Goal: Task Accomplishment & Management: Use online tool/utility

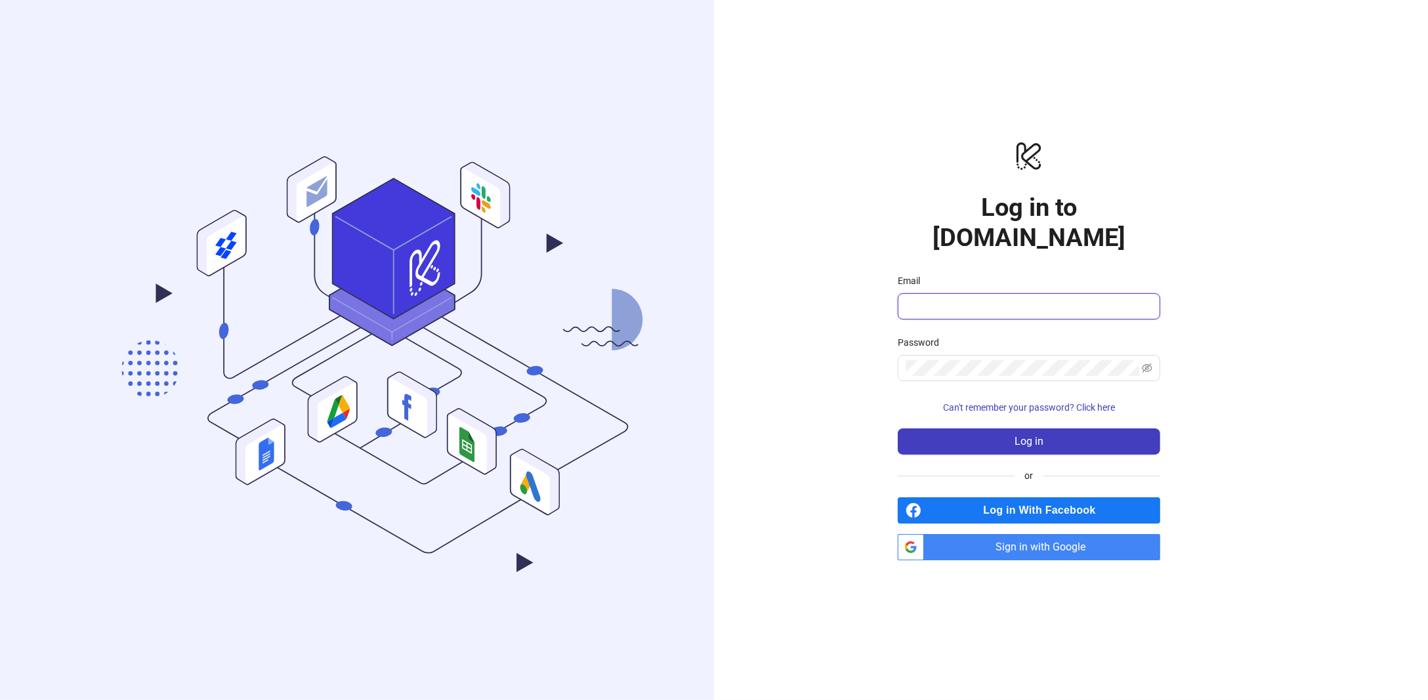
click at [933, 299] on input "Email" at bounding box center [1028, 307] width 244 height 16
type input "**********"
click at [898, 429] on button "Log in" at bounding box center [1029, 442] width 263 height 26
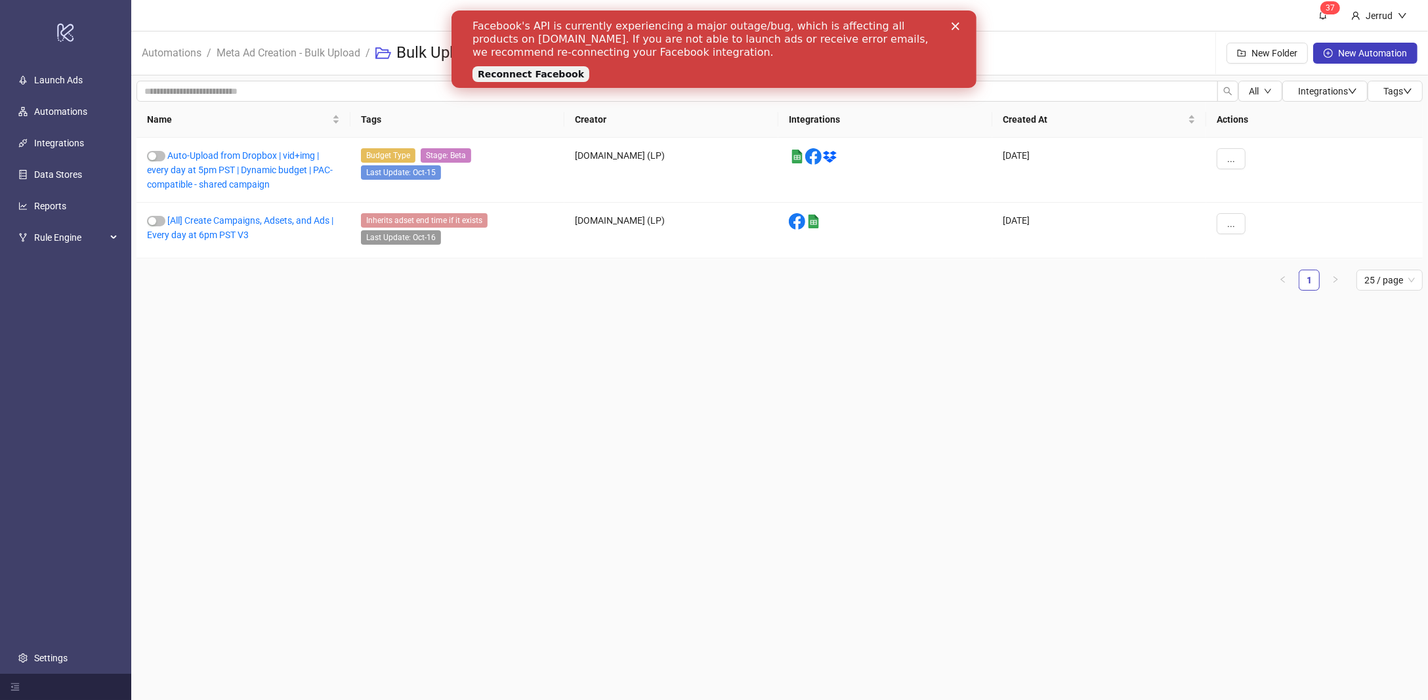
click at [957, 24] on polygon "Close" at bounding box center [955, 26] width 8 height 8
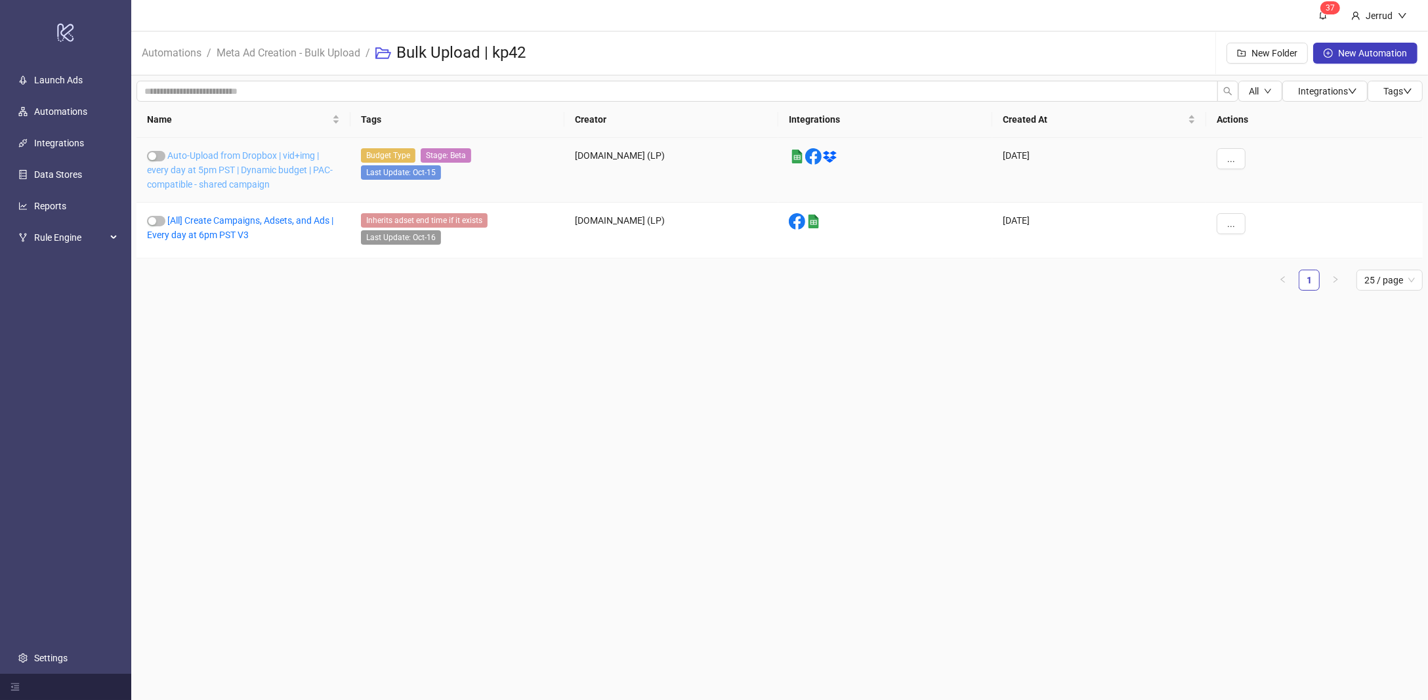
click at [228, 170] on link "Auto-Upload from Dropbox | vid+img | every day at 5pm PST | Dynamic budget | PA…" at bounding box center [240, 169] width 186 height 39
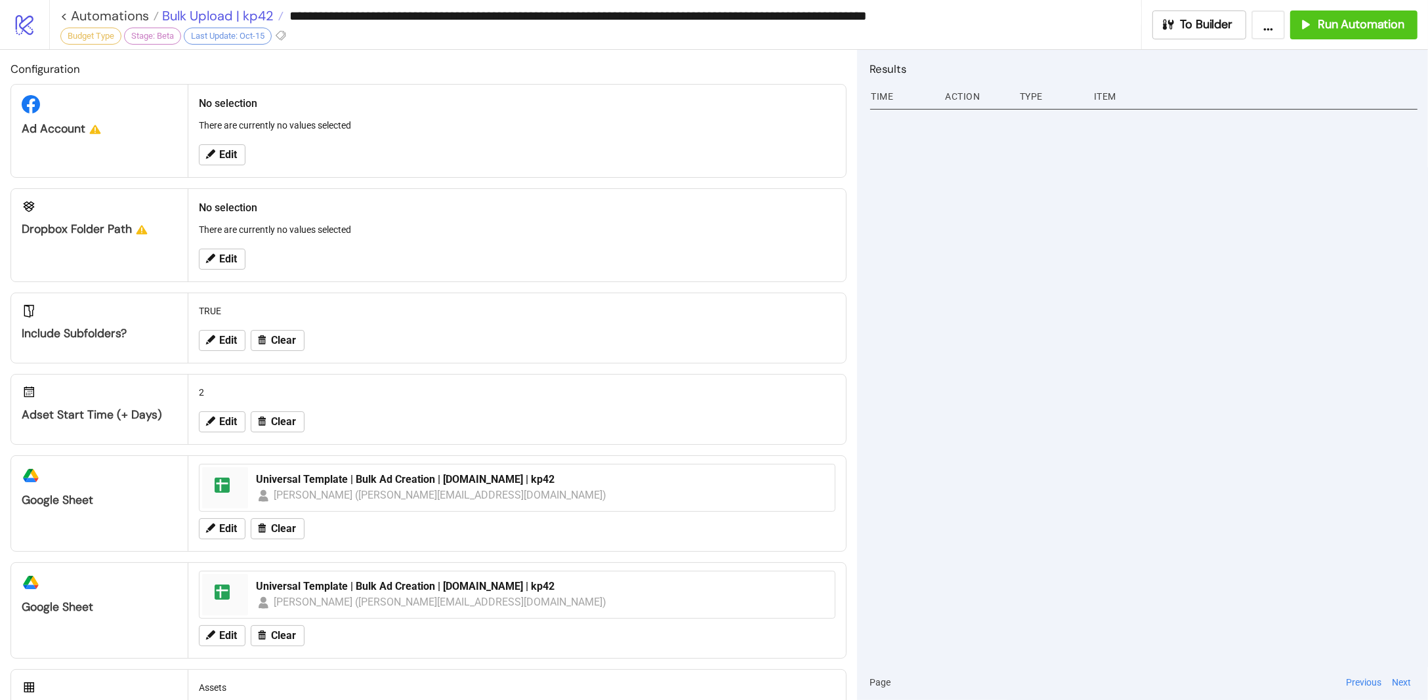
click at [196, 18] on span "Bulk Upload | kp42" at bounding box center [216, 15] width 115 height 17
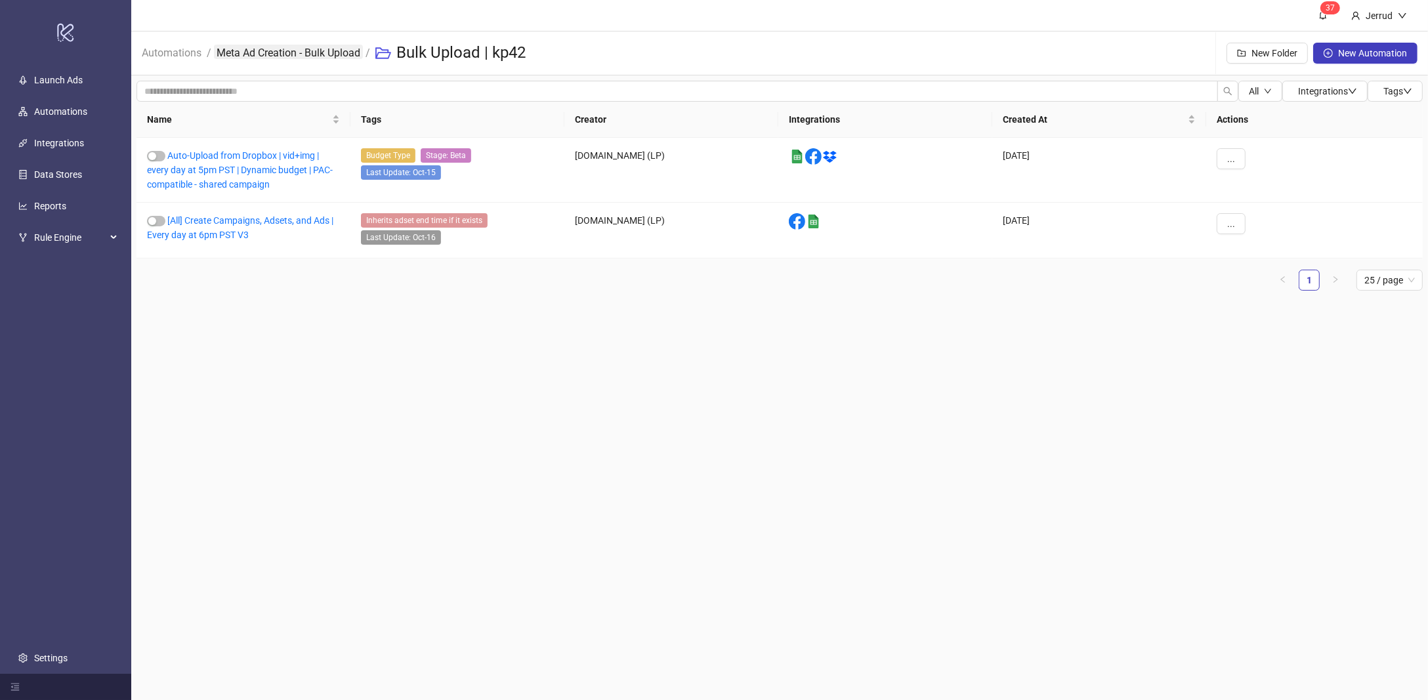
click at [307, 55] on link "Meta Ad Creation - Bulk Upload" at bounding box center [288, 52] width 149 height 14
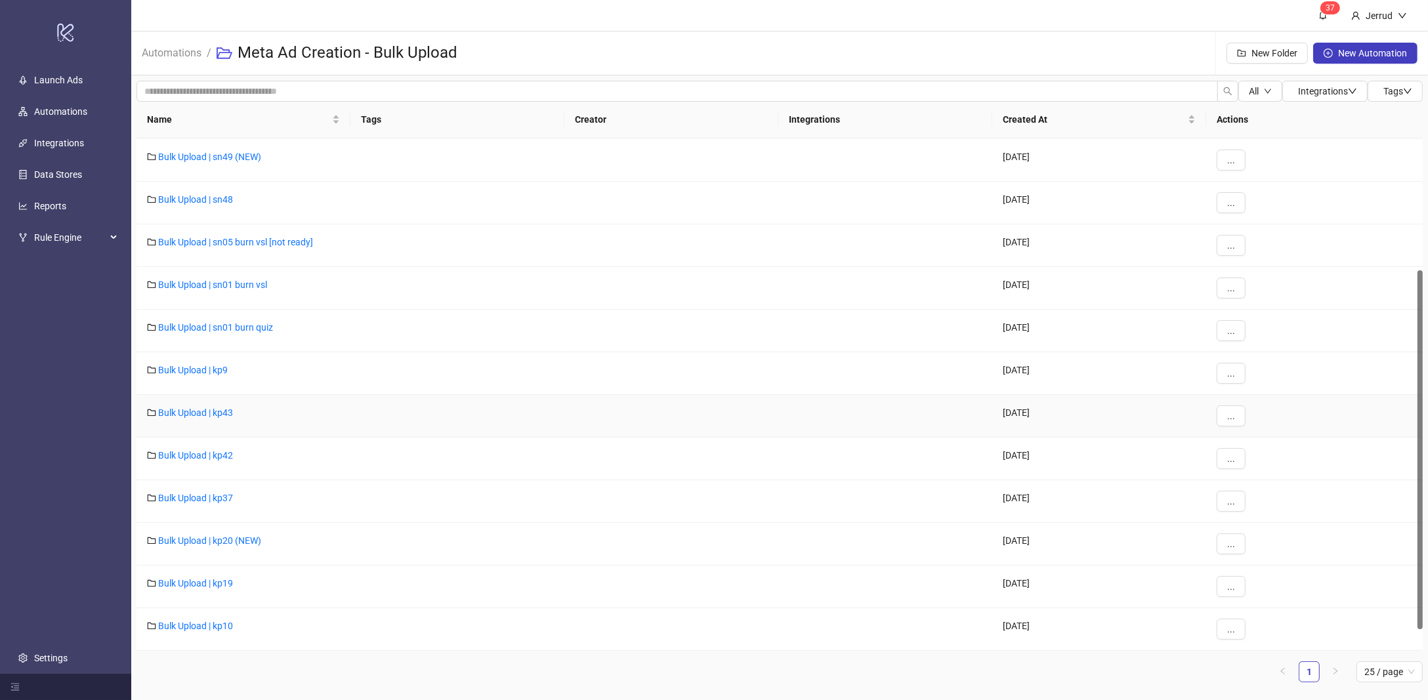
scroll to position [152, 0]
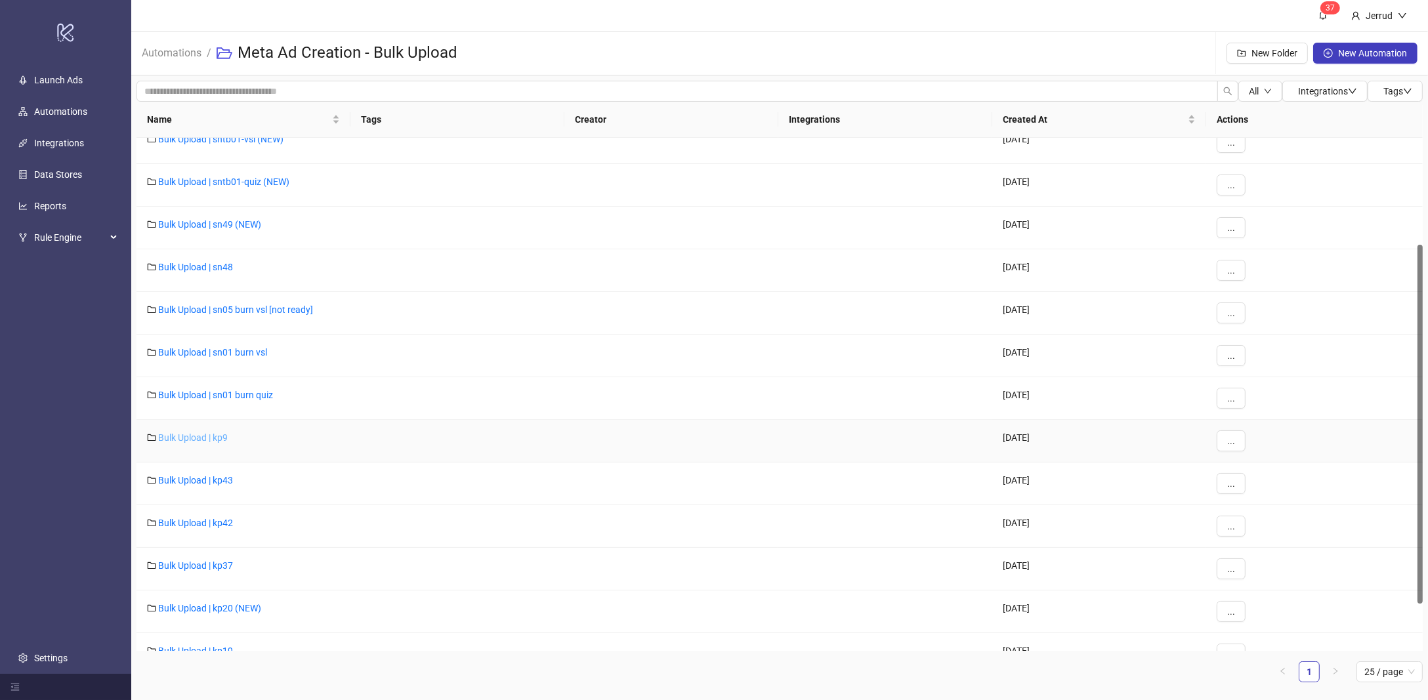
click at [207, 436] on link "Bulk Upload | kp9" at bounding box center [193, 438] width 70 height 11
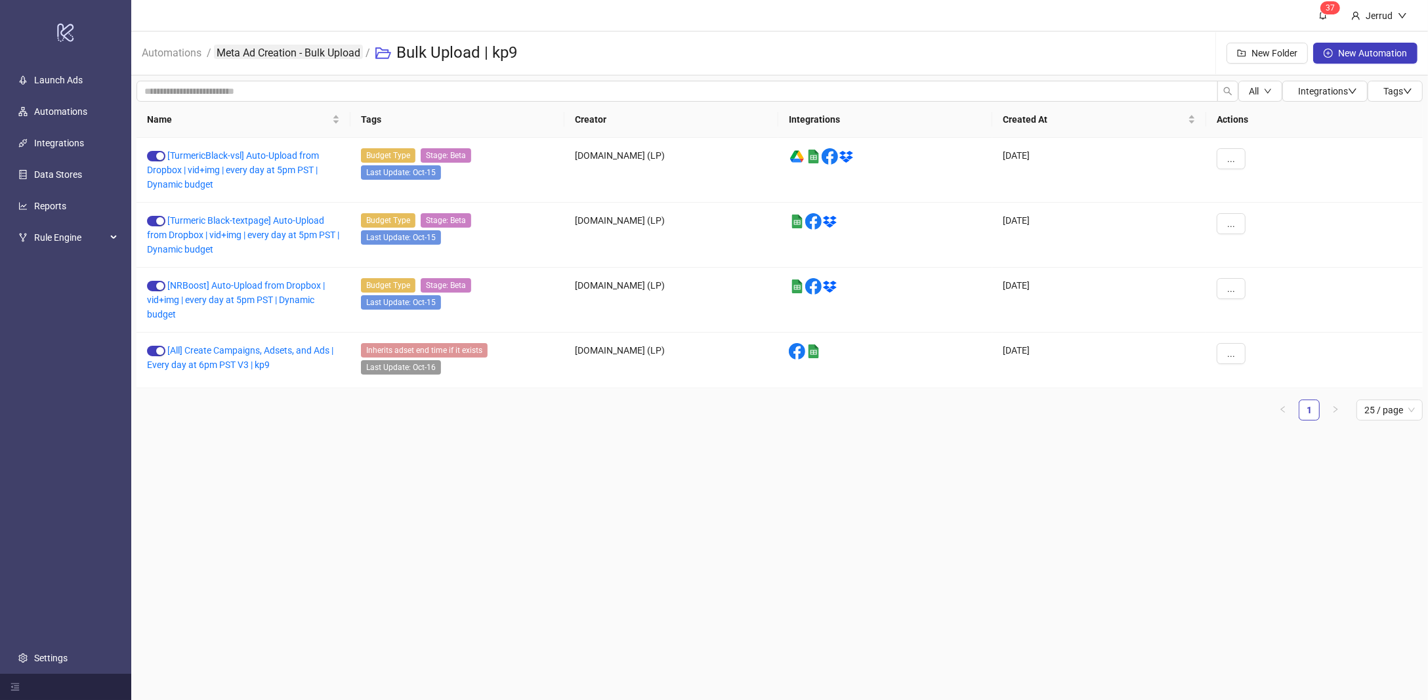
click at [314, 53] on link "Meta Ad Creation - Bulk Upload" at bounding box center [288, 52] width 149 height 14
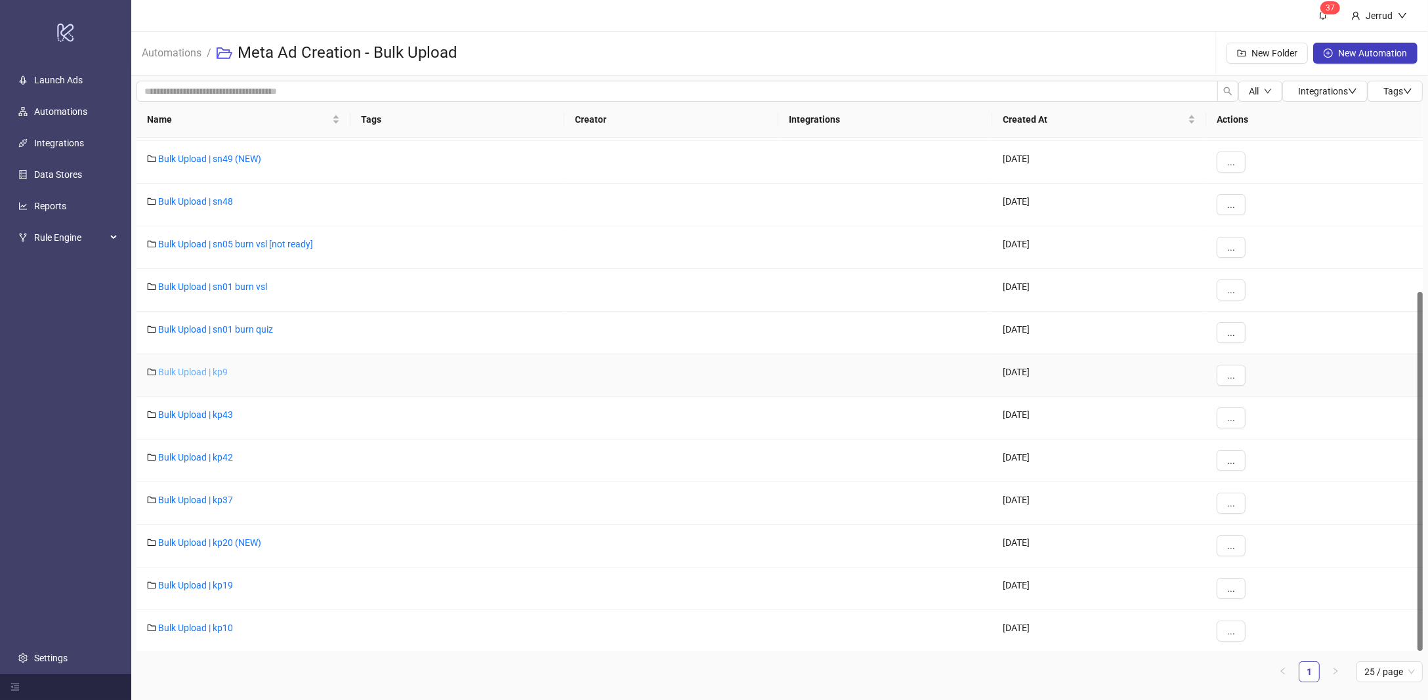
scroll to position [220, 0]
click at [195, 584] on link "Bulk Upload | kp19" at bounding box center [195, 583] width 75 height 11
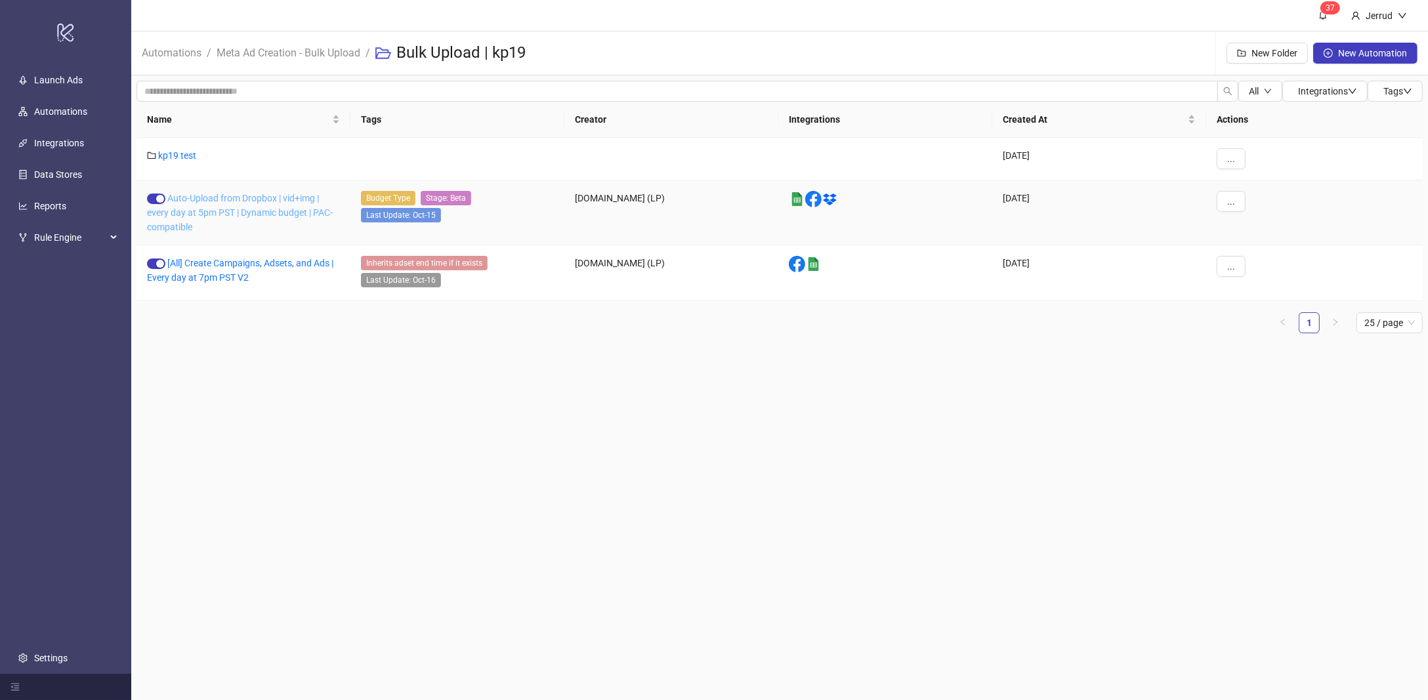
click at [224, 210] on link "Auto-Upload from Dropbox | vid+img | every day at 5pm PST | Dynamic budget | PA…" at bounding box center [240, 212] width 186 height 39
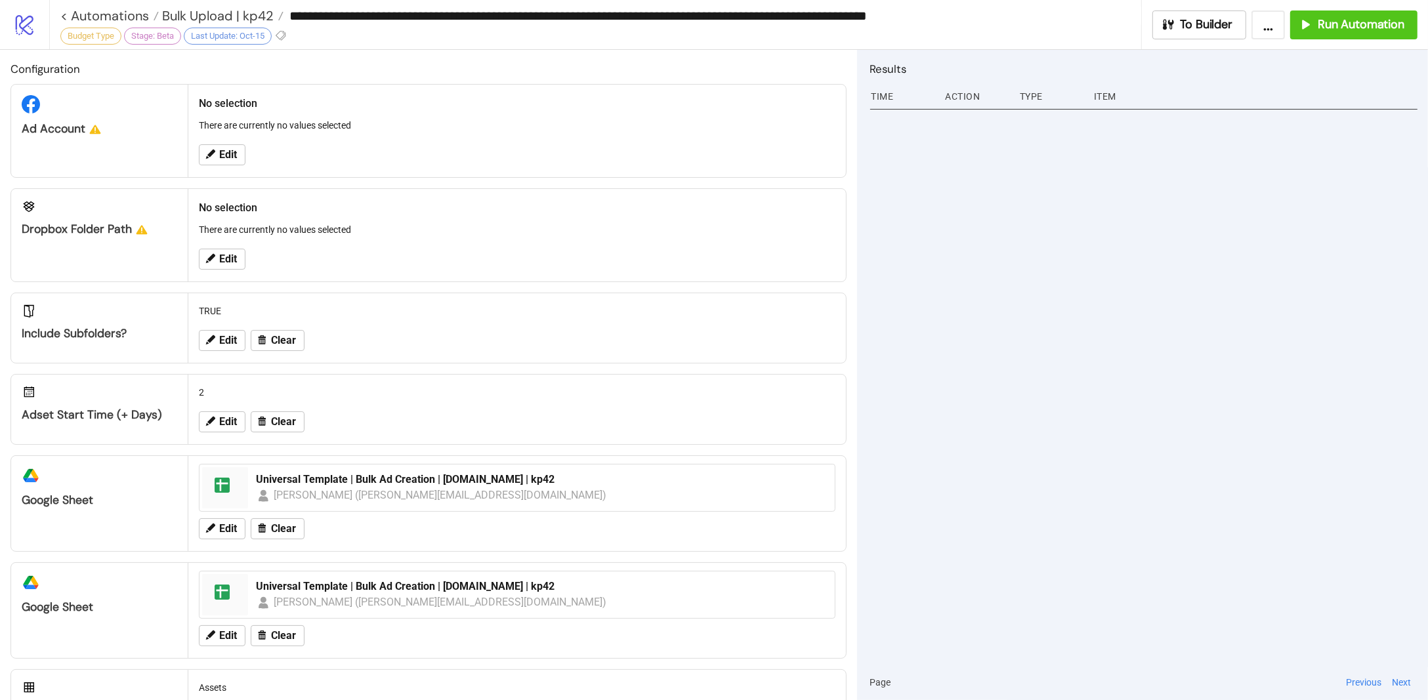
type input "**********"
